Goal: Task Accomplishment & Management: Manage account settings

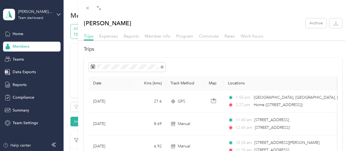
scroll to position [272, 0]
click at [87, 6] on icon at bounding box center [87, 8] width 5 height 5
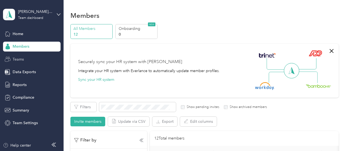
click at [34, 56] on div "Teams" at bounding box center [31, 59] width 57 height 10
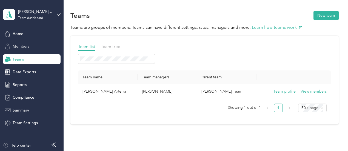
click at [24, 47] on span "Members" at bounding box center [21, 47] width 17 height 6
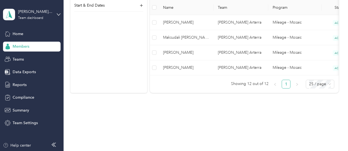
scroll to position [272, 0]
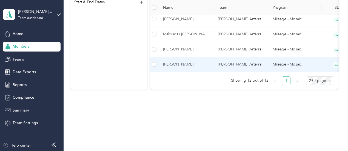
click at [194, 64] on td "[PERSON_NAME]" at bounding box center [186, 64] width 55 height 15
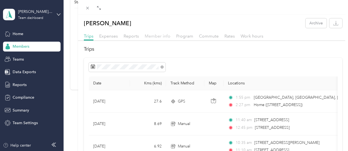
click at [159, 37] on span "Member info" at bounding box center [158, 35] width 26 height 5
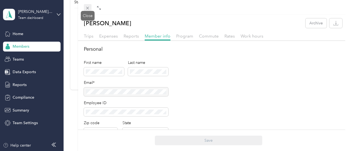
click at [87, 7] on icon at bounding box center [87, 8] width 5 height 5
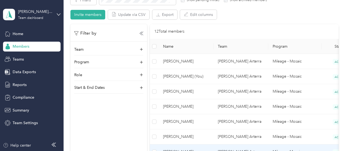
scroll to position [107, 0]
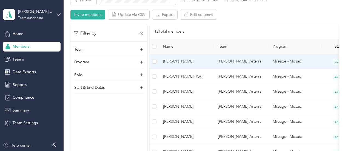
click at [209, 55] on td "[PERSON_NAME]" at bounding box center [186, 61] width 55 height 15
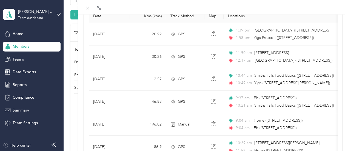
scroll to position [67, 0]
click at [86, 7] on icon at bounding box center [87, 8] width 5 height 5
